Goal: Complete application form

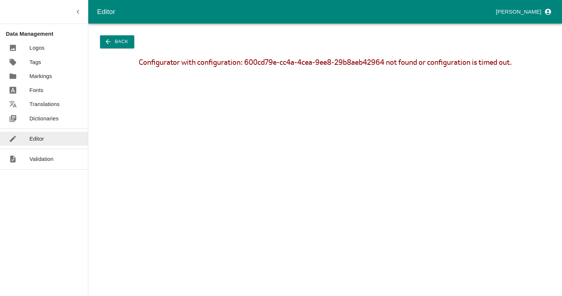
drag, startPoint x: 0, startPoint y: 0, endPoint x: 107, endPoint y: 41, distance: 115.1
click at [107, 41] on icon "button" at bounding box center [107, 41] width 7 height 7
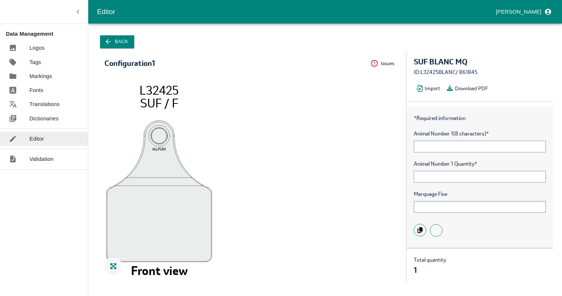
scroll to position [37, 0]
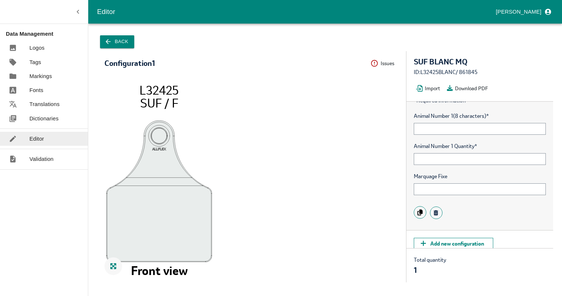
click at [481, 165] on div "* Required information Animal Number 1 (8 characters) * Animal Number 1 Quantit…" at bounding box center [480, 159] width 147 height 141
click at [479, 160] on input "text" at bounding box center [480, 159] width 132 height 12
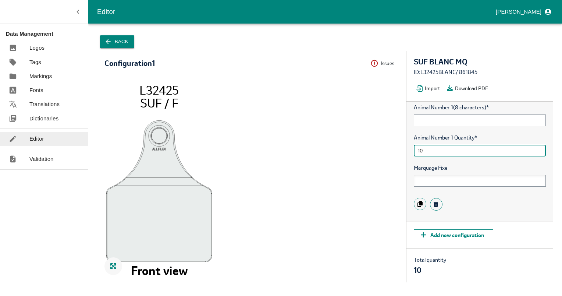
type input "10"
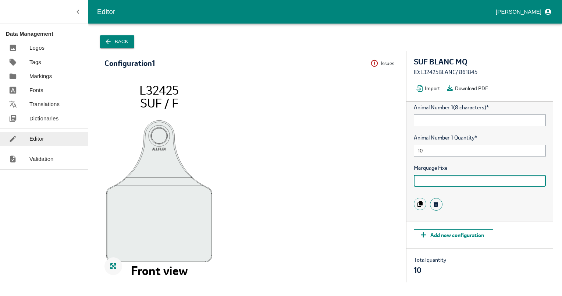
click at [423, 182] on input "text" at bounding box center [480, 181] width 132 height 12
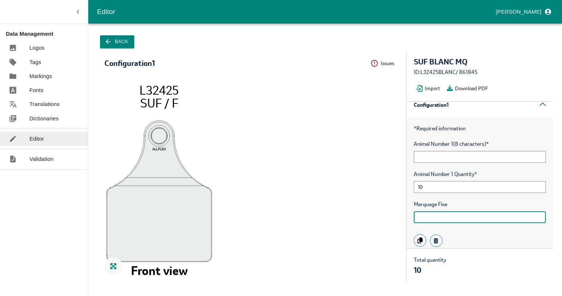
scroll to position [0, 0]
